Goal: Information Seeking & Learning: Learn about a topic

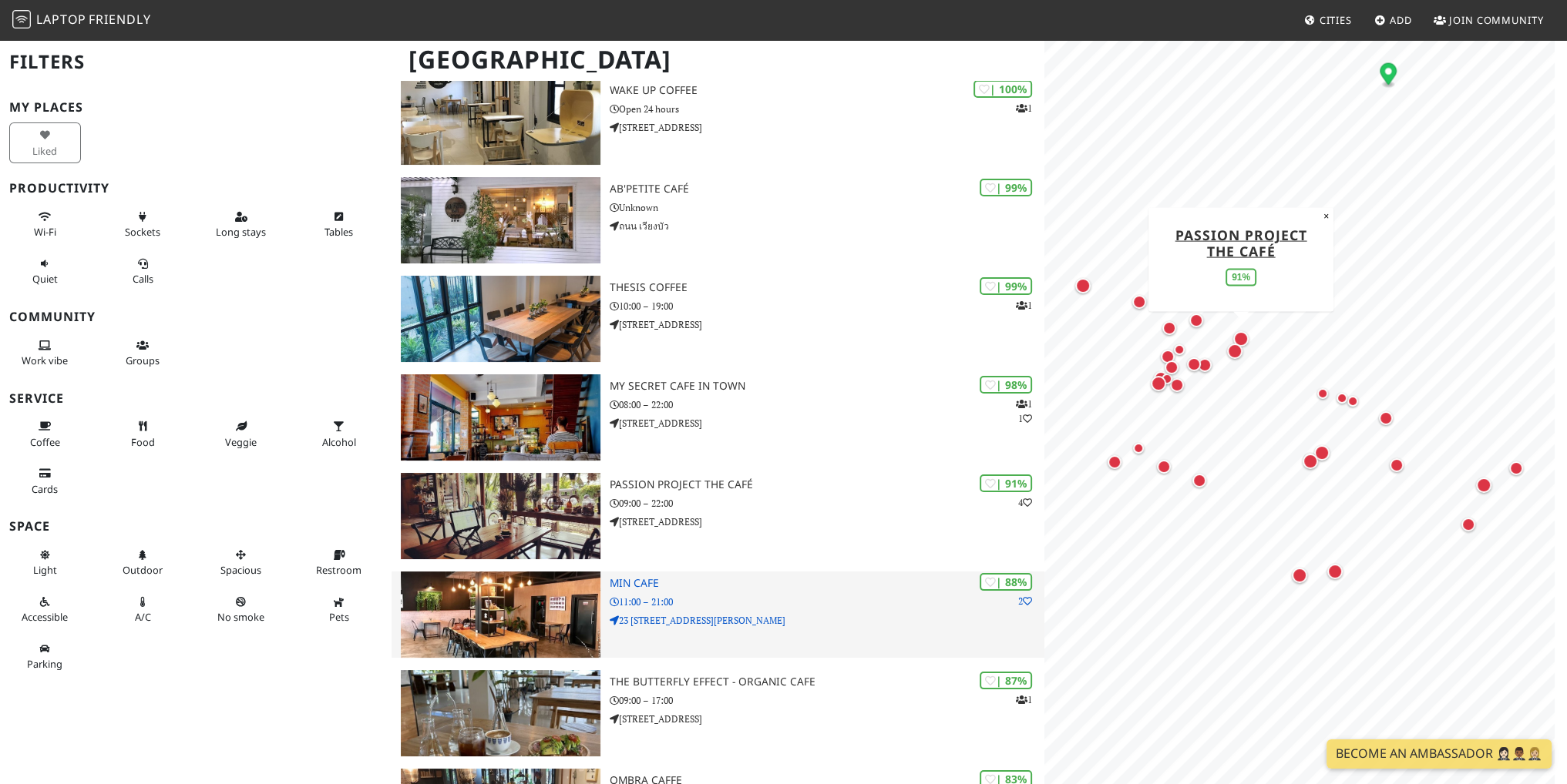
scroll to position [154, 0]
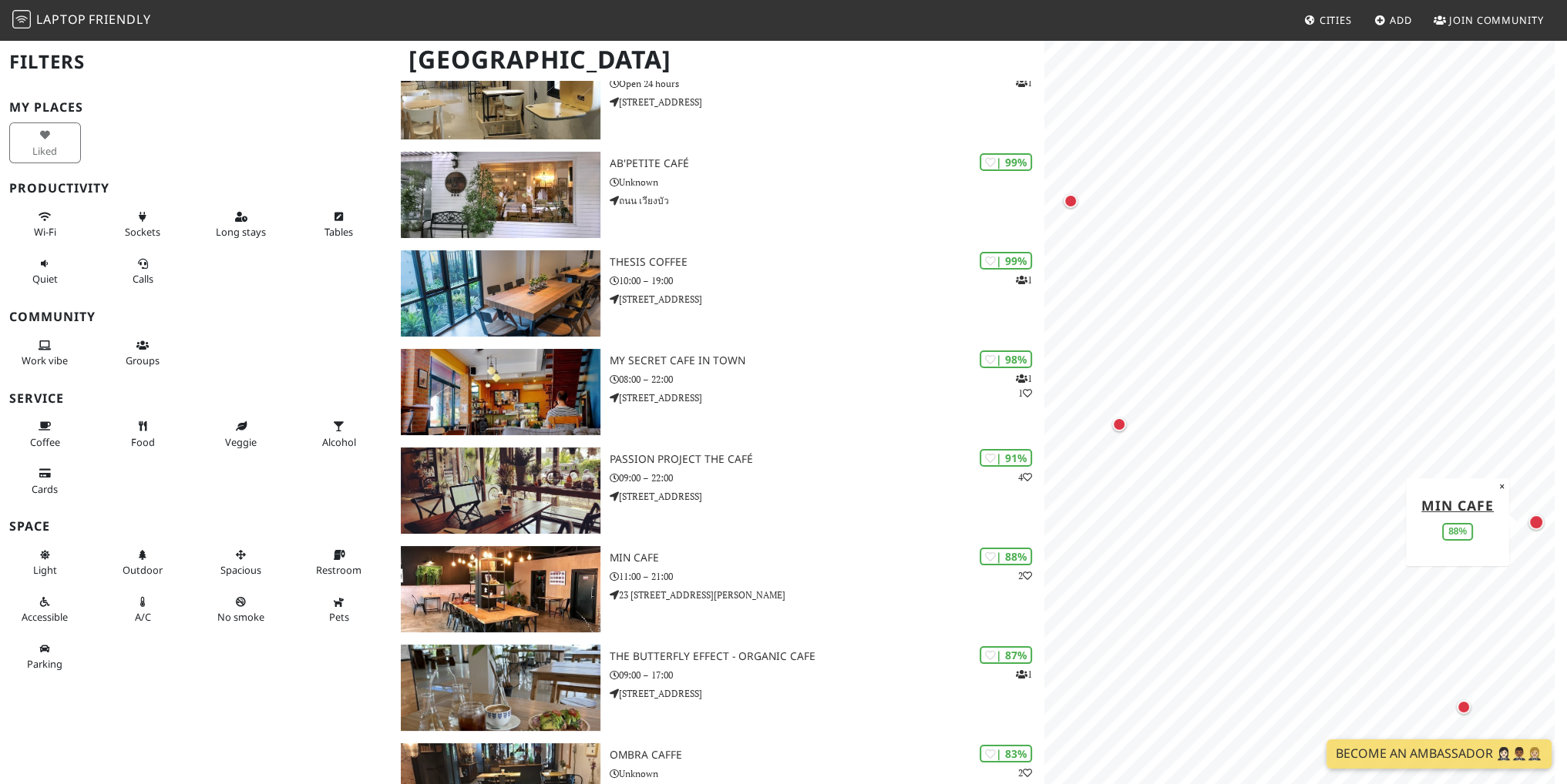
click at [1534, 519] on div "Map marker" at bounding box center [1536, 522] width 16 height 16
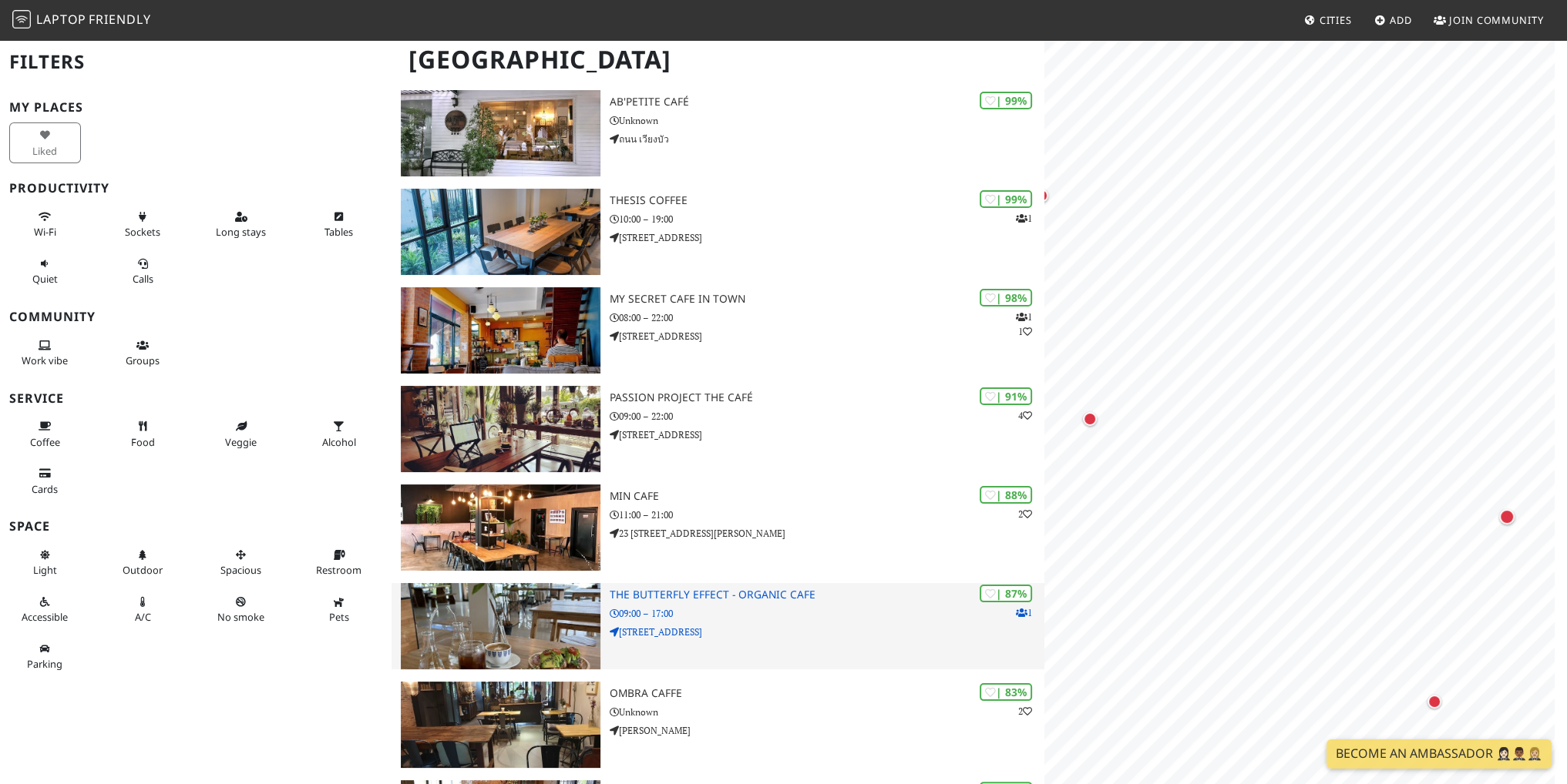
scroll to position [77, 0]
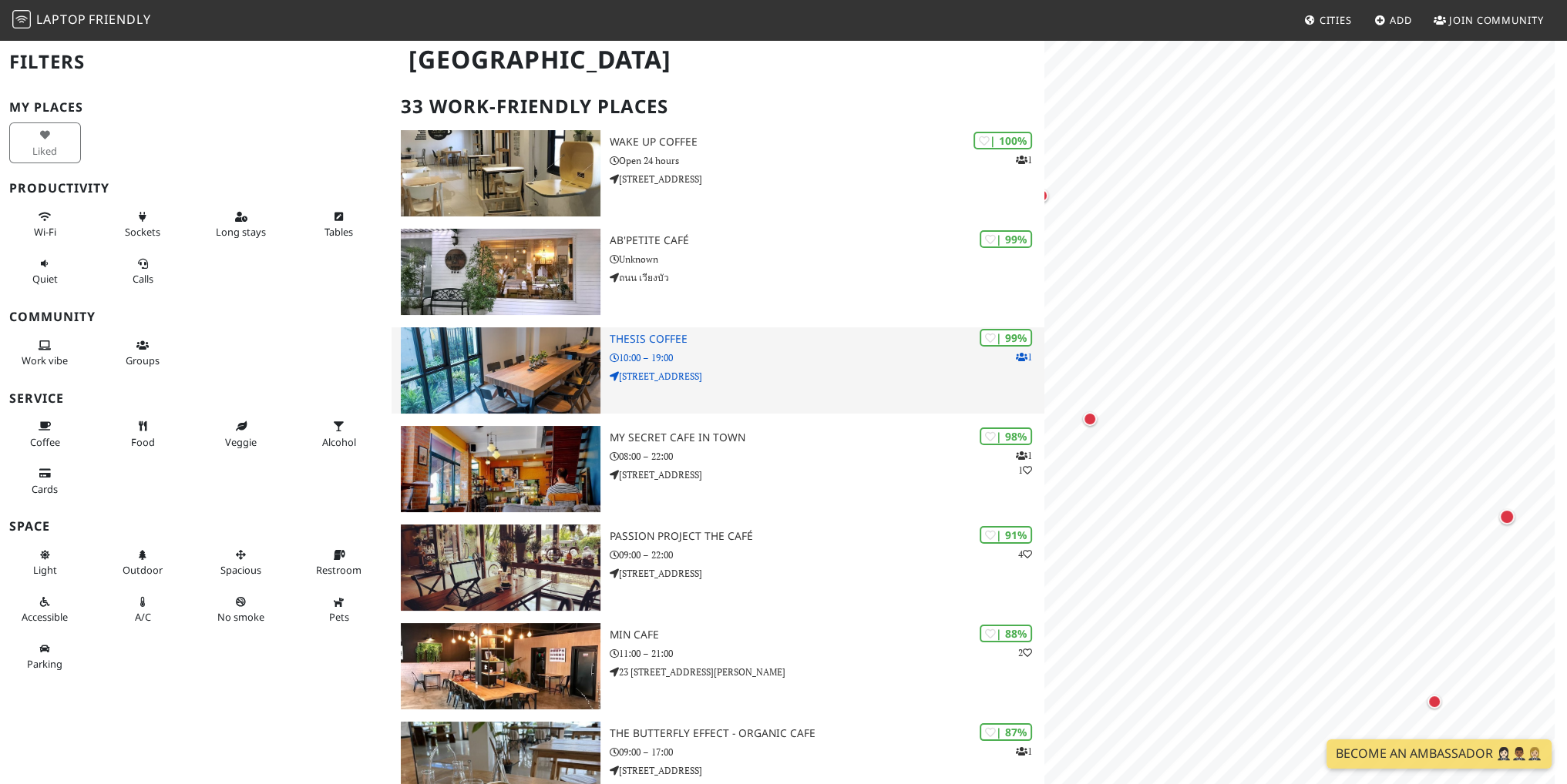
click at [857, 341] on h3 "Thesis Coffee" at bounding box center [827, 339] width 435 height 13
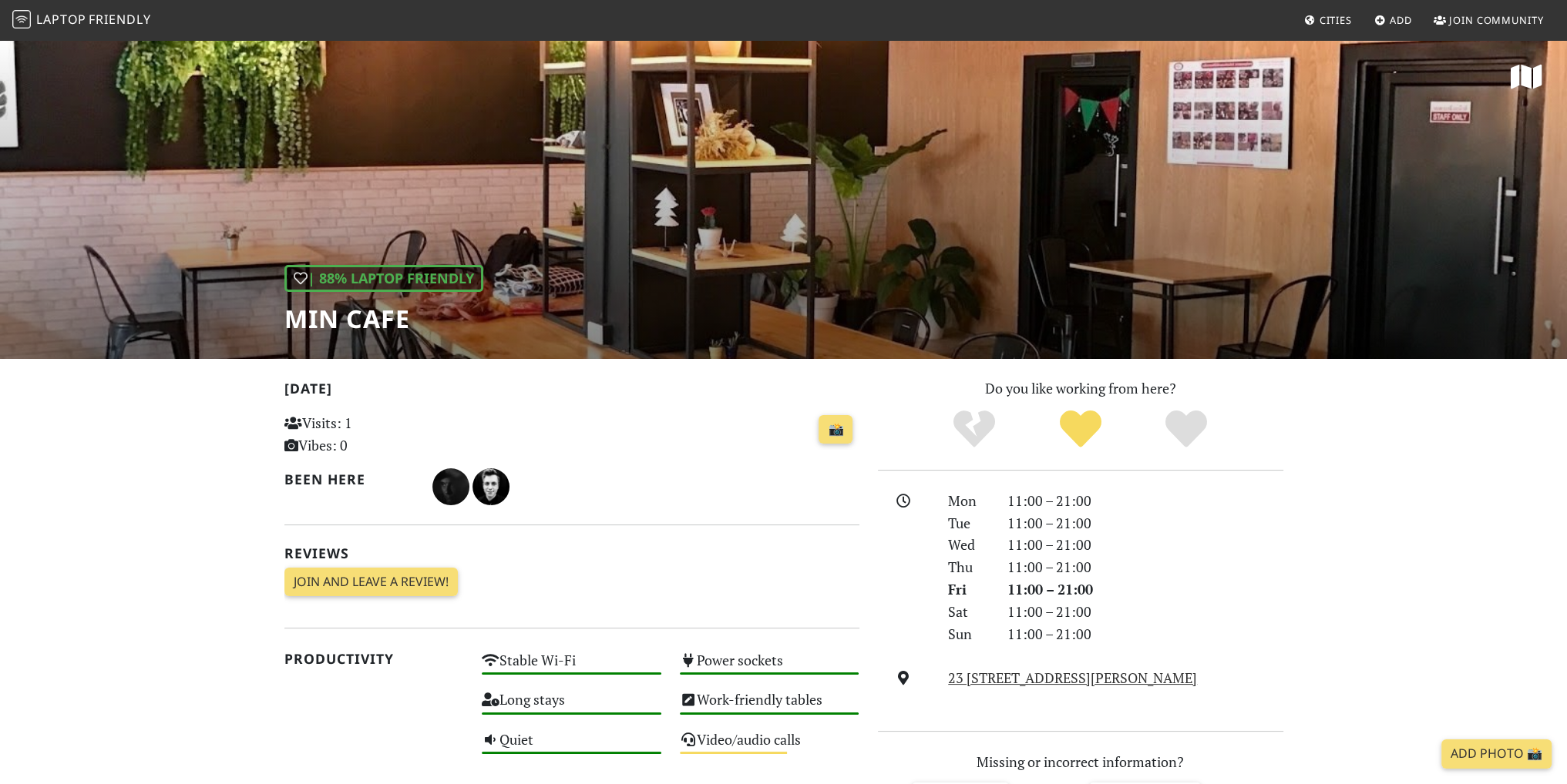
click at [351, 321] on h1 "Min Cafe" at bounding box center [383, 319] width 199 height 30
copy div "Min Cafe"
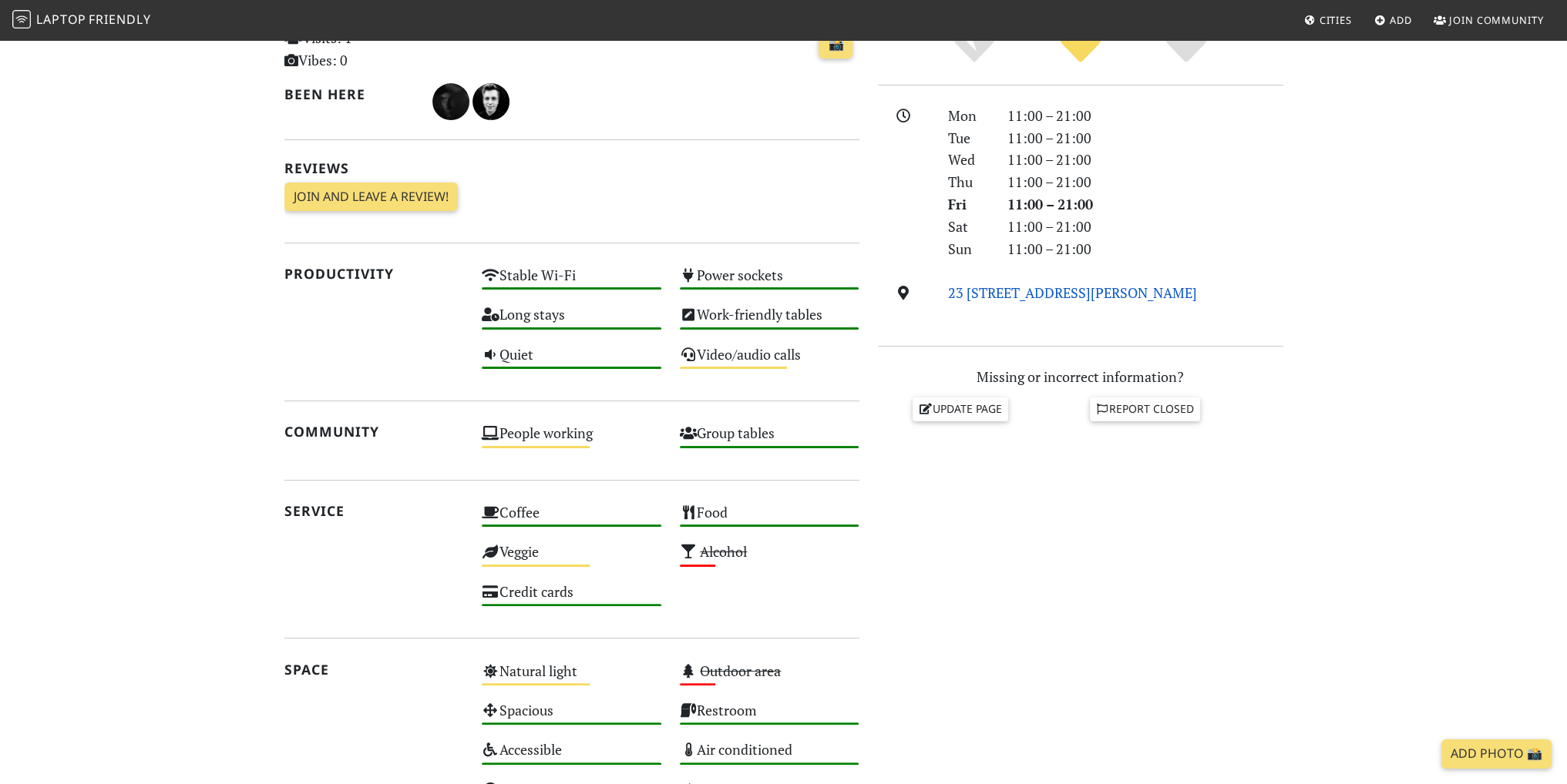
click at [1089, 288] on link "23 9-12 Charoen Prathet Rd, 50100, Chiang Mai" at bounding box center [1072, 293] width 249 height 19
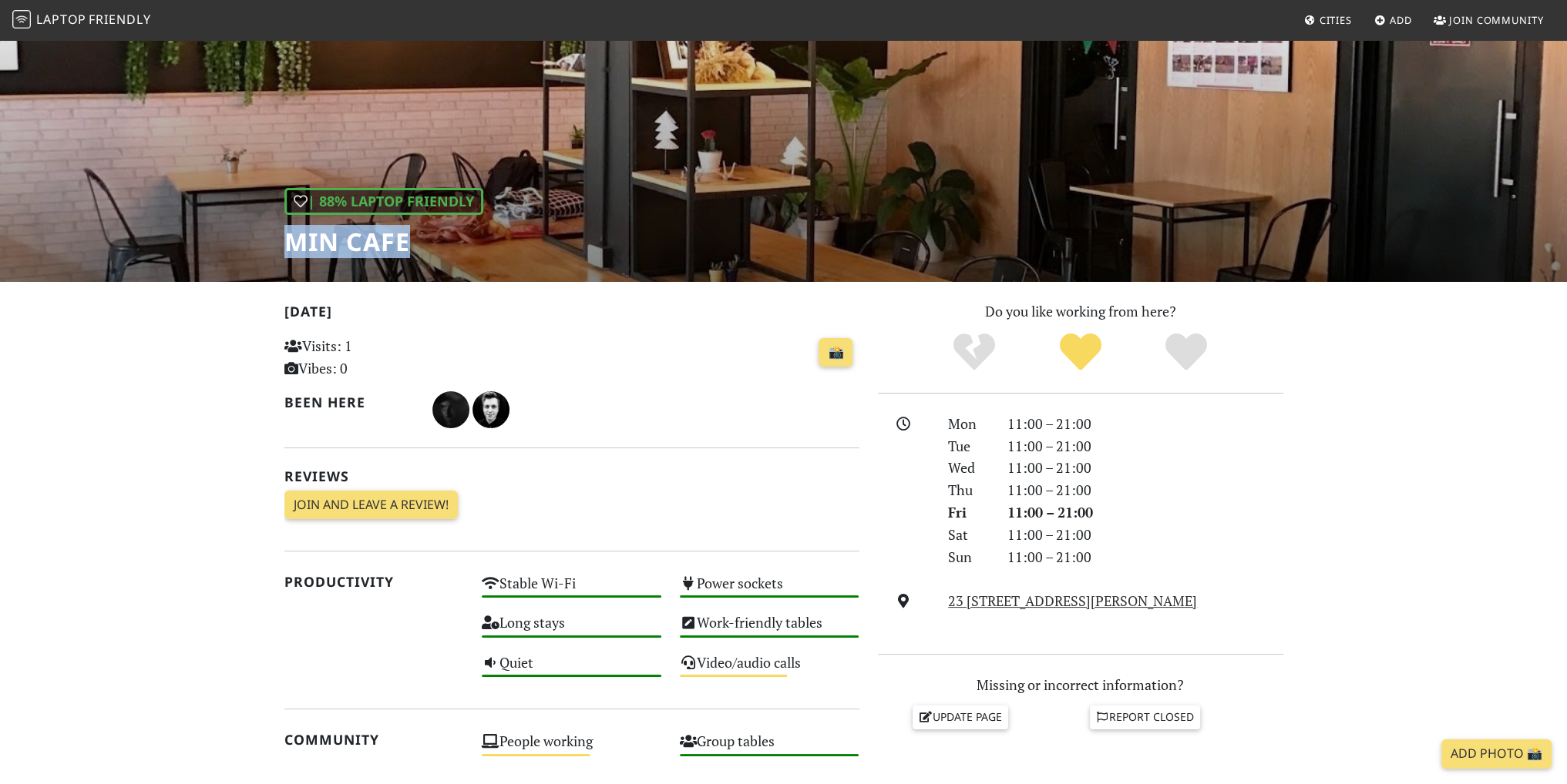
scroll to position [0, 0]
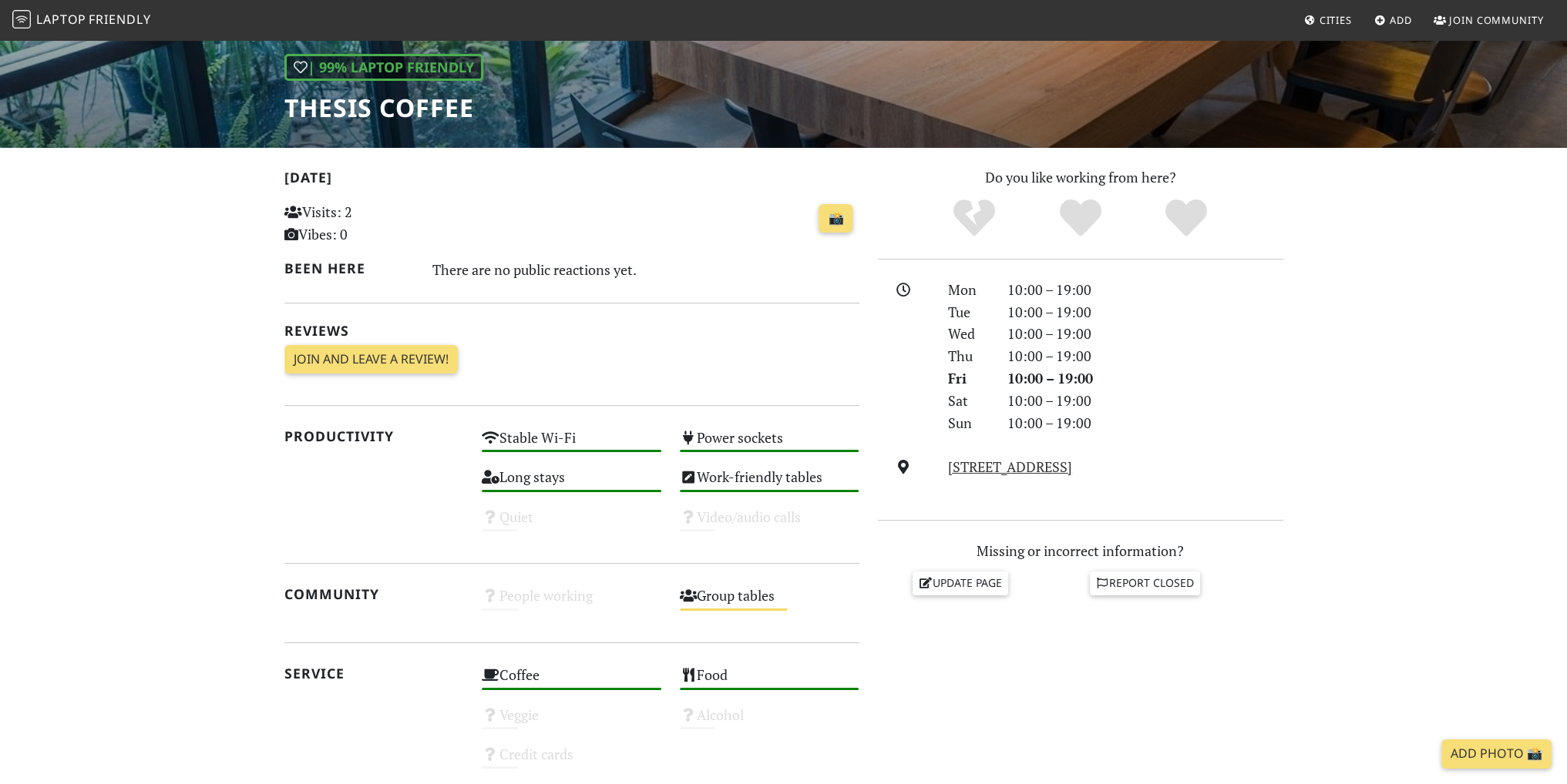
scroll to position [308, 0]
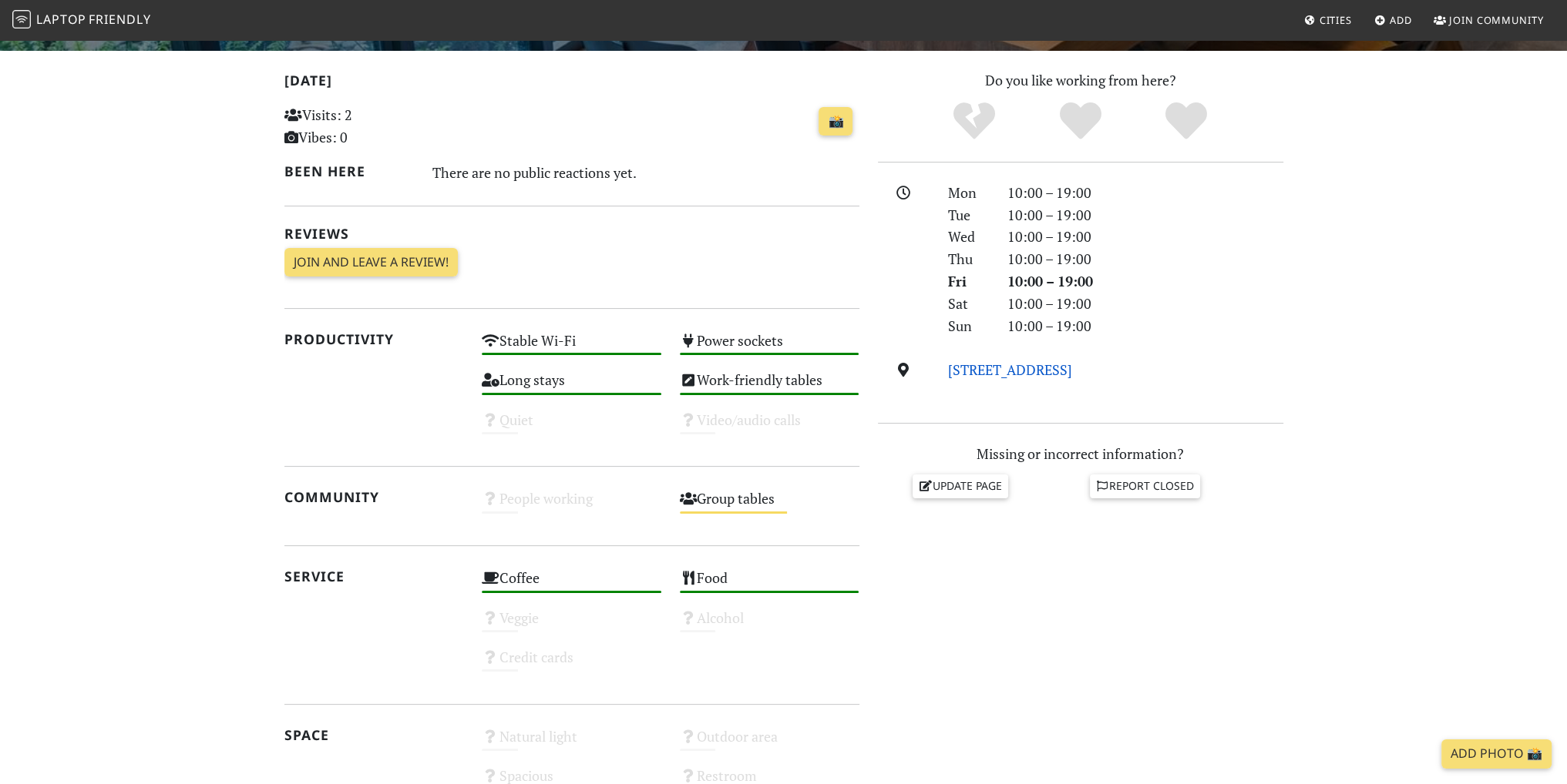
click at [982, 371] on link "237/1 Huaykaew Rd, 50200, Chiang Mai" at bounding box center [1009, 370] width 124 height 19
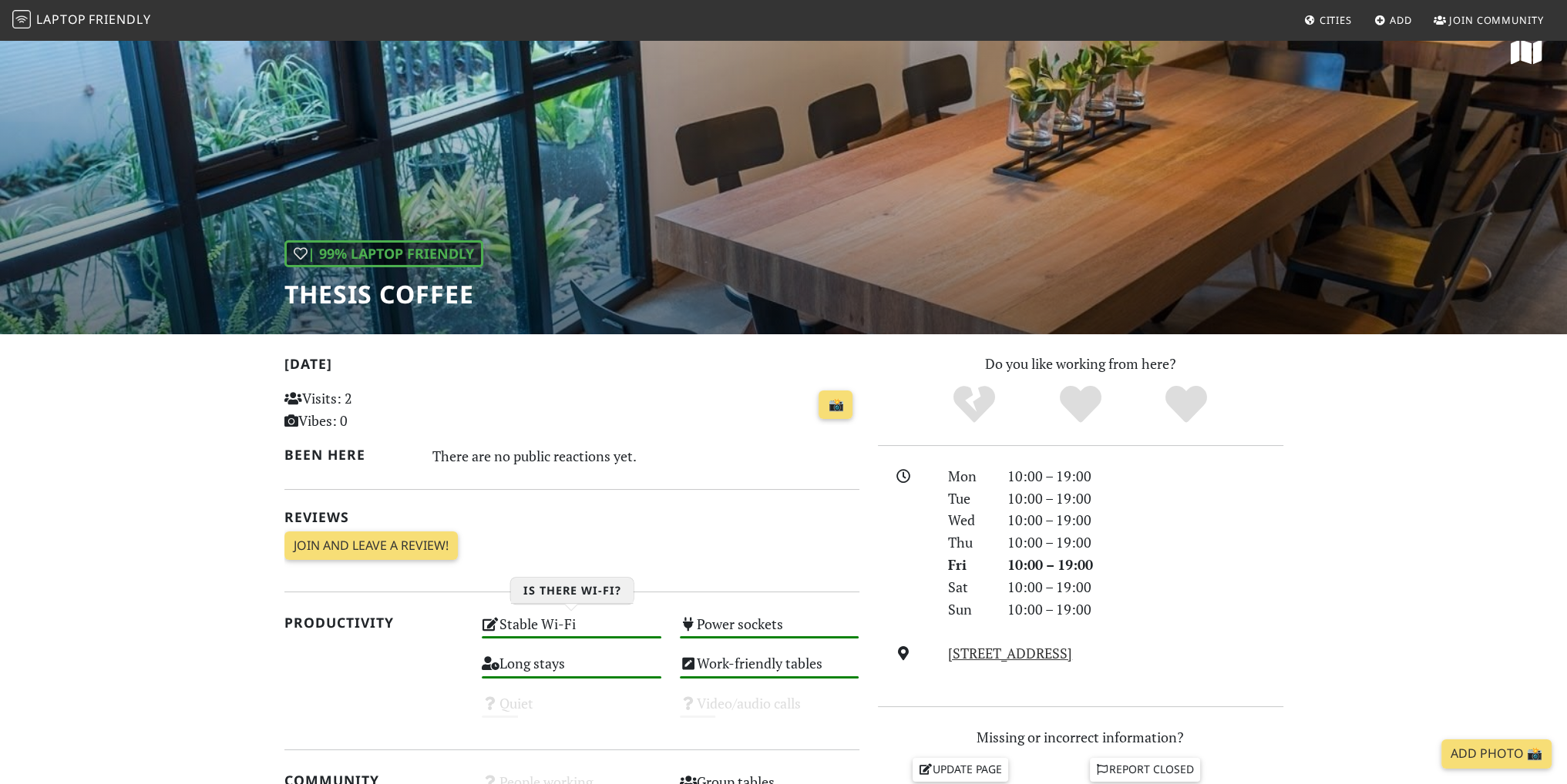
scroll to position [0, 0]
